Goal: Task Accomplishment & Management: Manage account settings

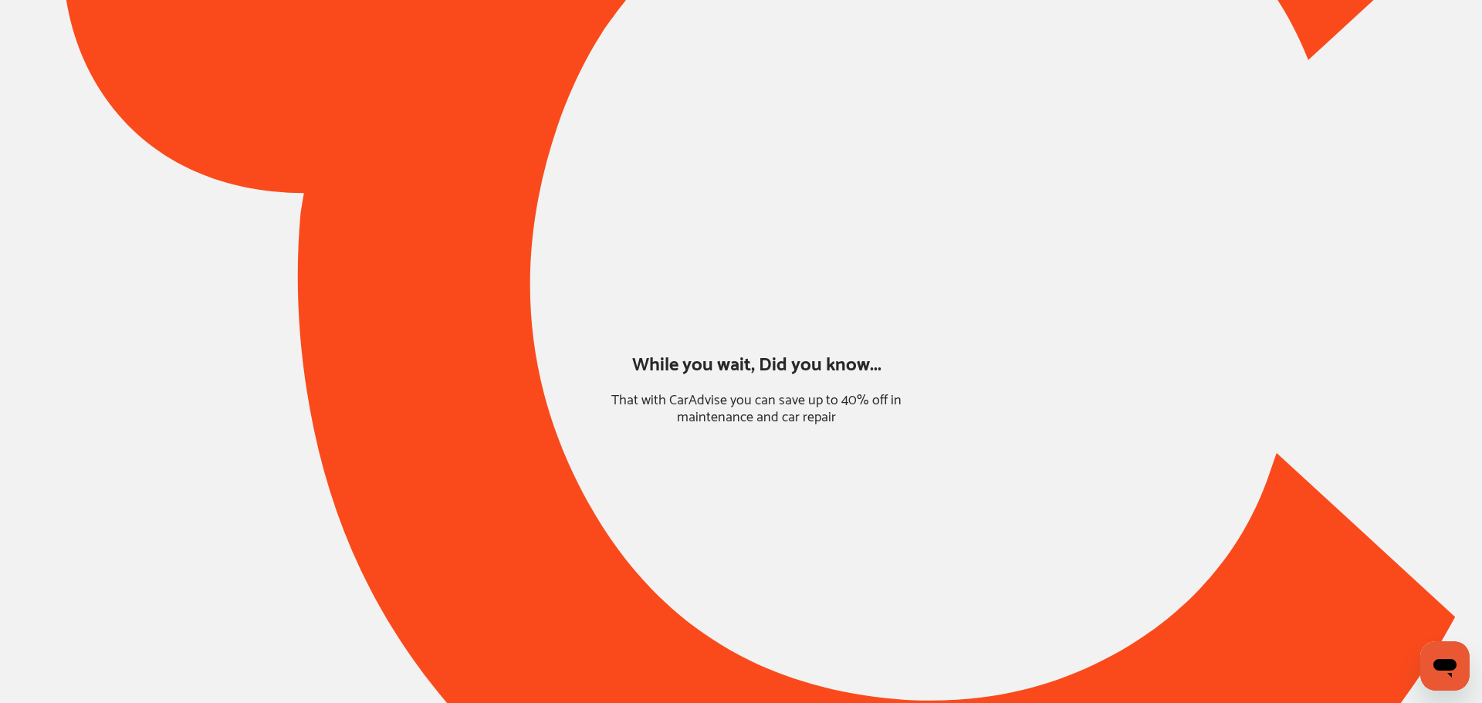
type input "*****"
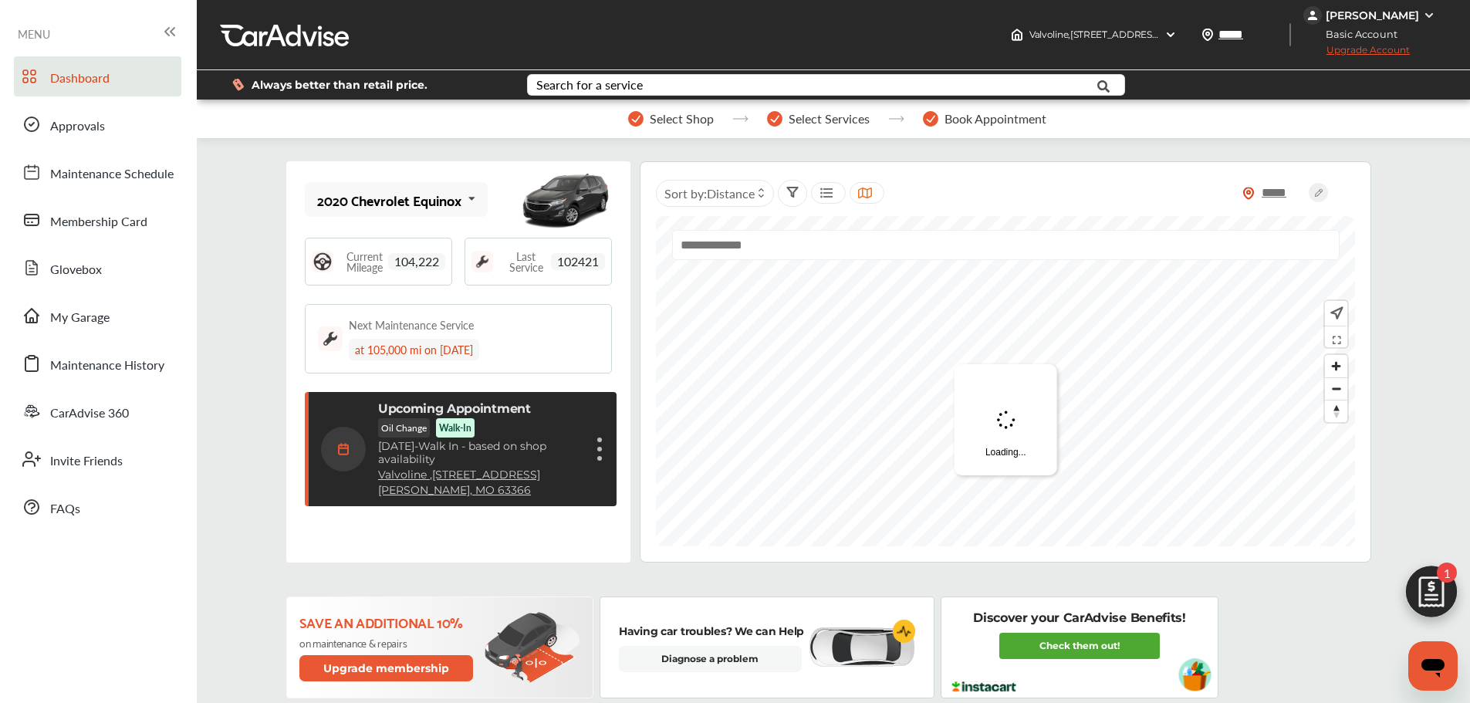
scroll to position [245, 0]
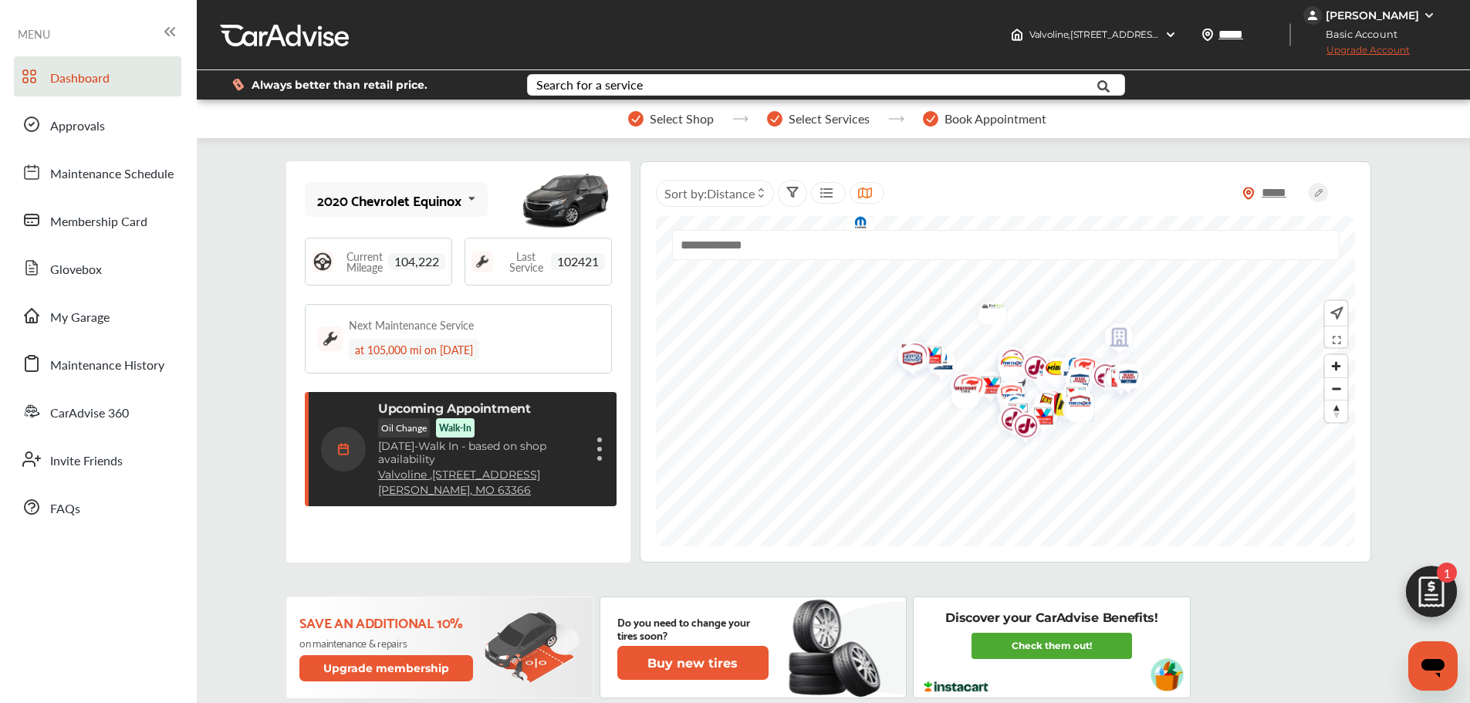
click at [1119, 13] on div "[PERSON_NAME]" at bounding box center [1372, 15] width 93 height 14
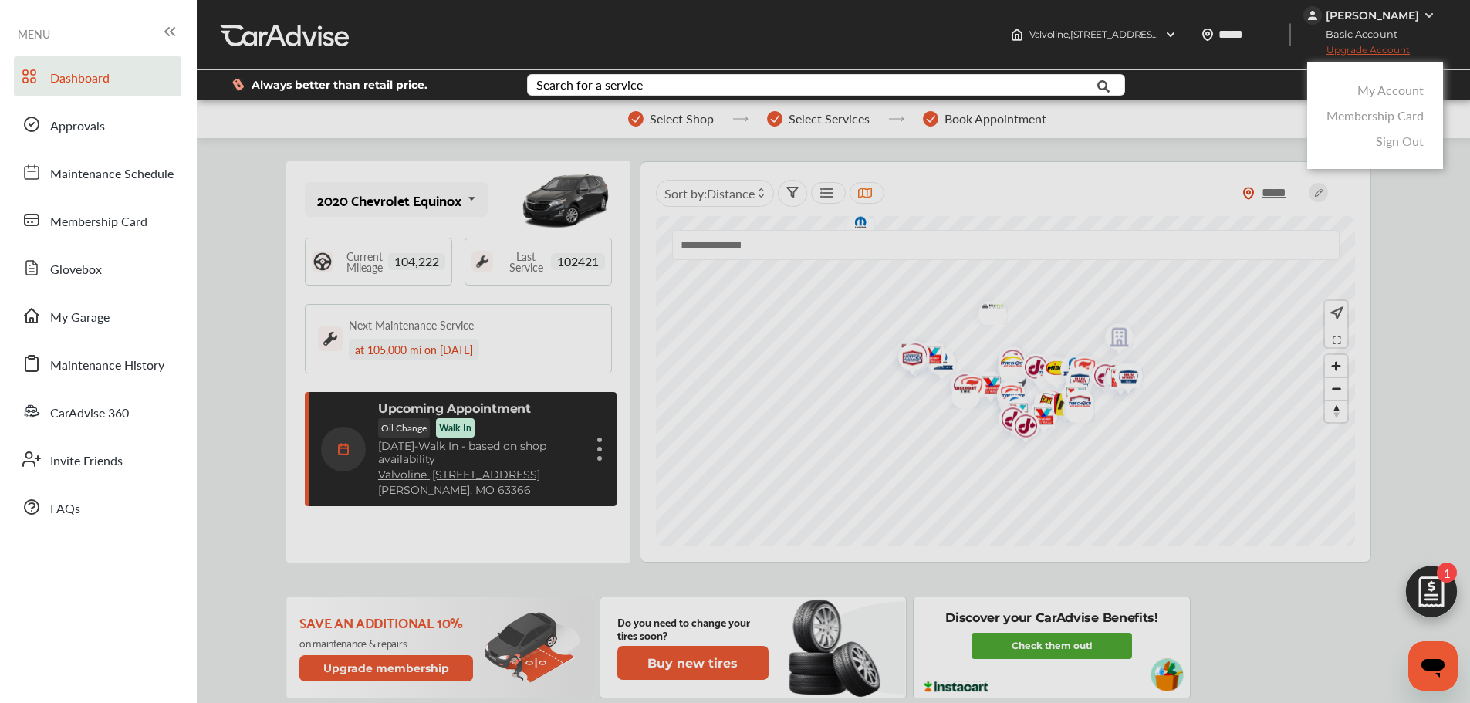
click at [1119, 92] on link "My Account" at bounding box center [1391, 90] width 66 height 18
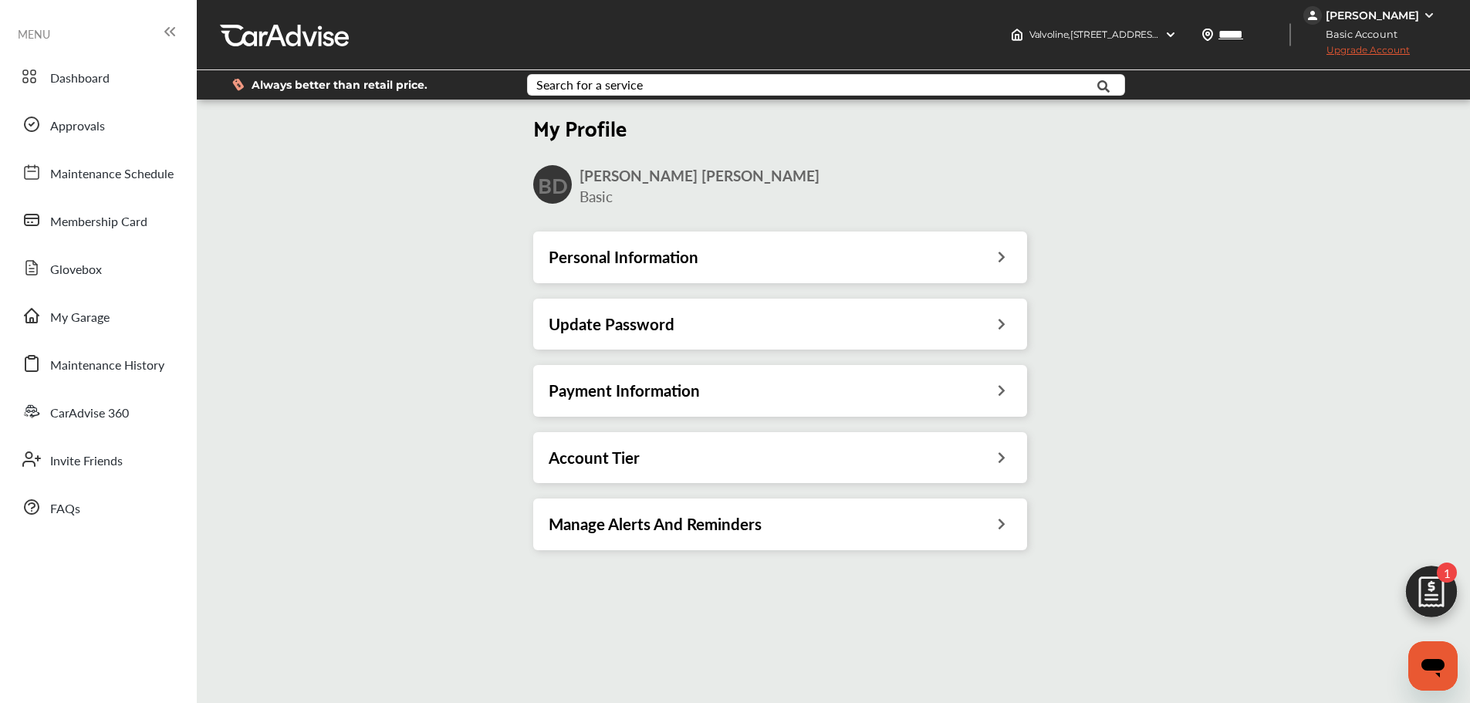
click at [628, 394] on h3 "Payment Information" at bounding box center [624, 391] width 151 height 20
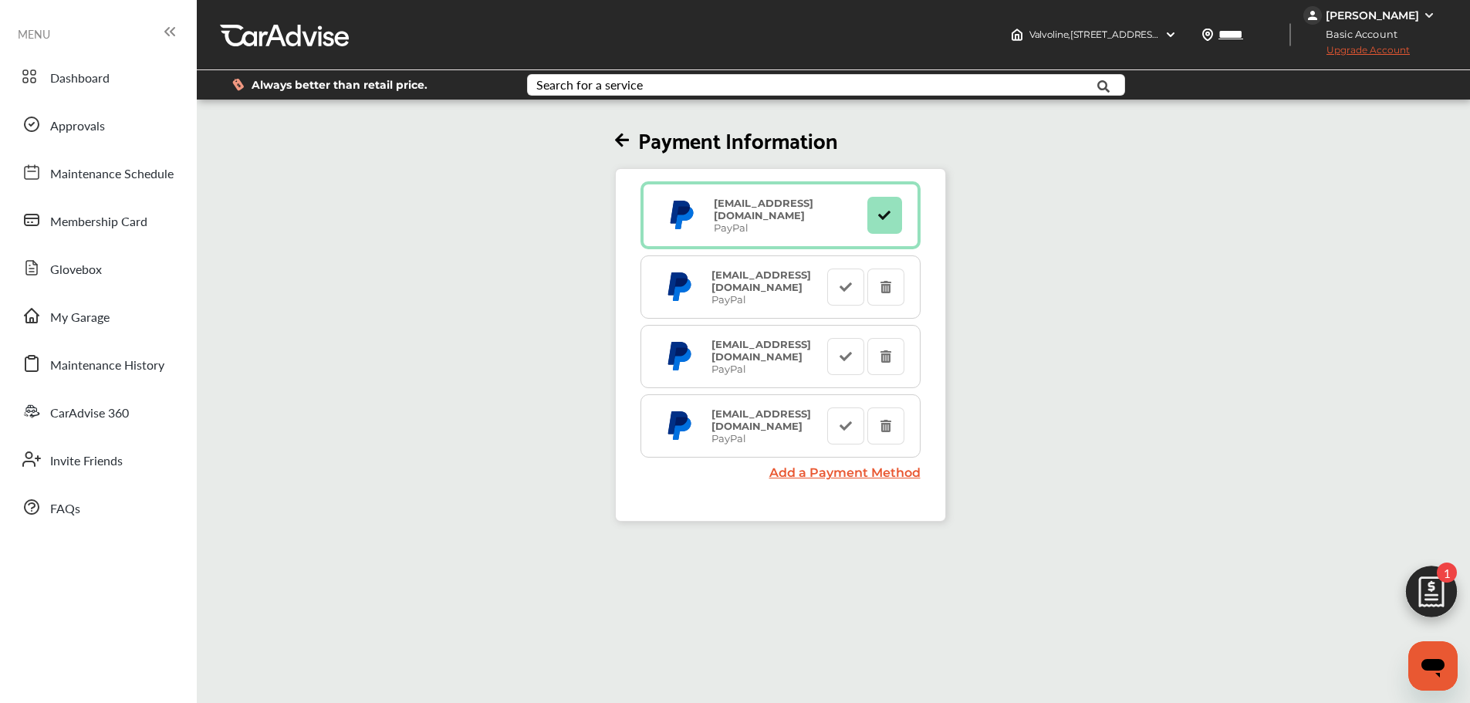
click at [1119, 51] on span "Upgrade Account" at bounding box center [1357, 53] width 107 height 19
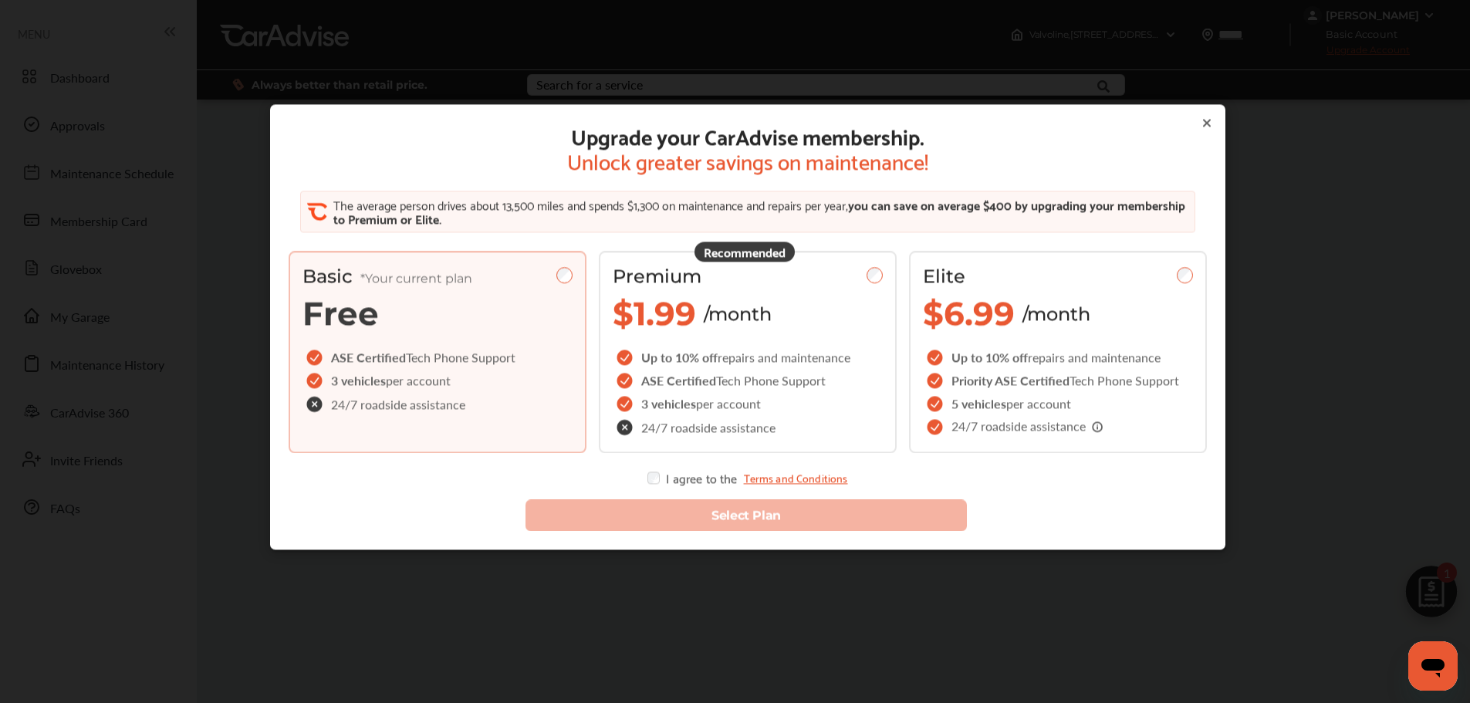
click at [840, 290] on div "Premium $1.99 /month" at bounding box center [748, 300] width 270 height 69
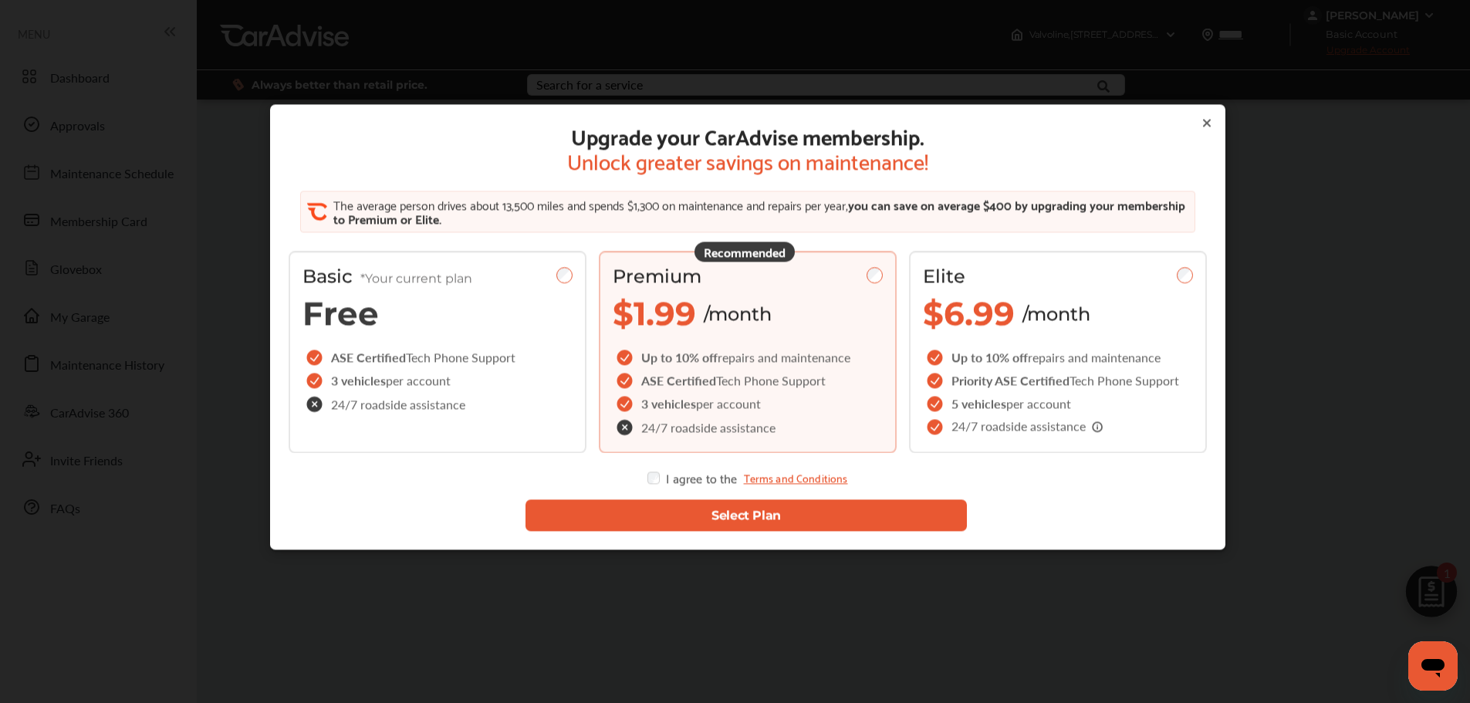
click at [660, 517] on button "Select Plan" at bounding box center [746, 516] width 441 height 32
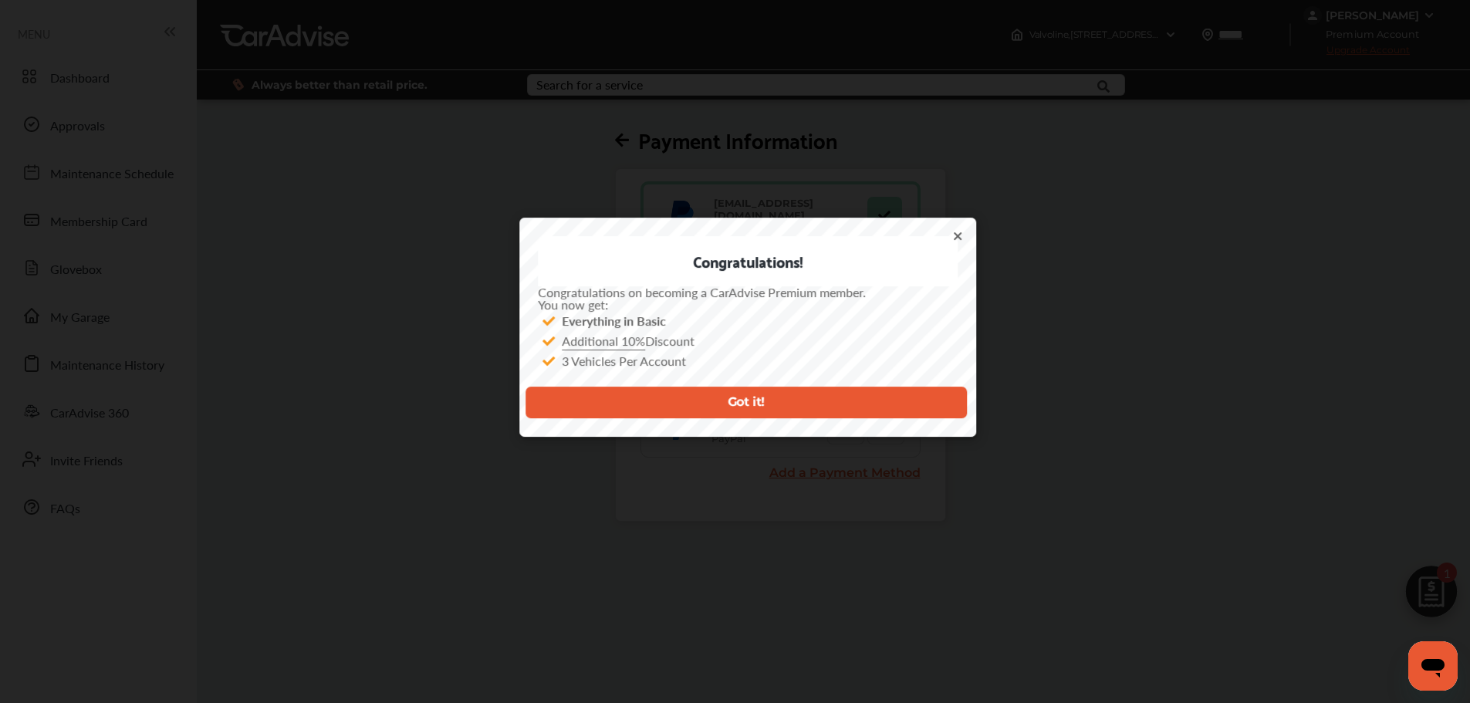
scroll to position [245, 0]
click at [841, 383] on div "Got it!" at bounding box center [748, 395] width 445 height 72
click at [849, 410] on button "Got it!" at bounding box center [746, 403] width 441 height 32
